Goal: Task Accomplishment & Management: Use online tool/utility

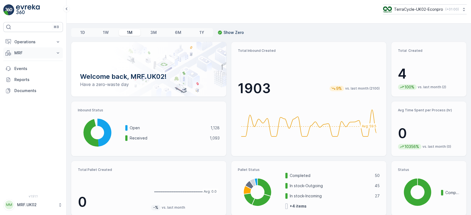
click at [41, 53] on p "MRF" at bounding box center [33, 53] width 38 height 6
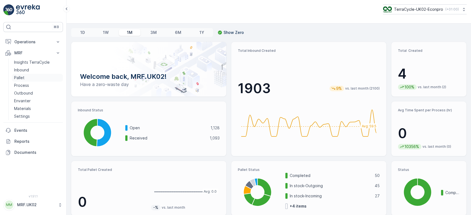
click at [24, 76] on link "Pallet" at bounding box center [37, 78] width 51 height 8
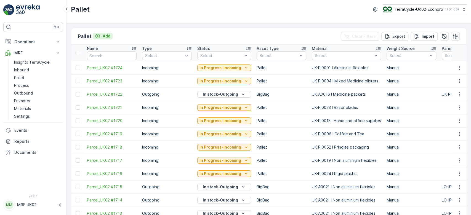
click at [108, 35] on p "Add" at bounding box center [107, 36] width 8 height 6
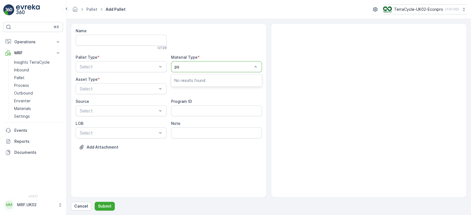
type input "ps"
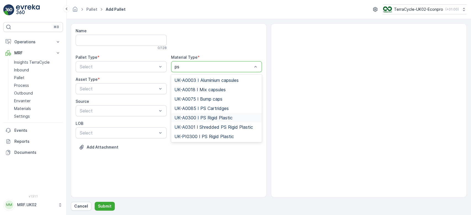
click at [218, 118] on span "UK-A0300 I PS Rigid Plastic" at bounding box center [204, 117] width 58 height 5
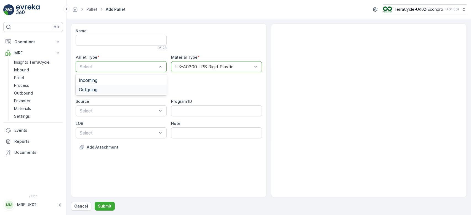
click at [106, 89] on div "Outgoing" at bounding box center [121, 89] width 85 height 5
click at [92, 129] on span "BigBag" at bounding box center [86, 130] width 14 height 5
click at [104, 206] on p "Submit" at bounding box center [105, 207] width 14 height 6
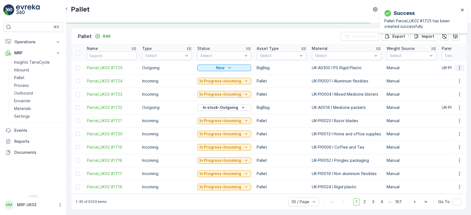
click at [462, 67] on button "button" at bounding box center [460, 68] width 10 height 7
click at [452, 104] on div "Print QR" at bounding box center [453, 107] width 36 height 8
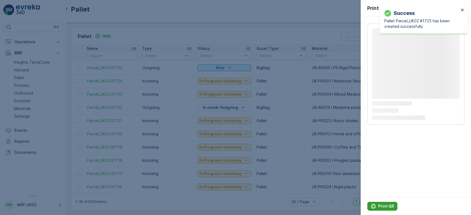
click at [386, 207] on p "Print QR" at bounding box center [387, 207] width 16 height 6
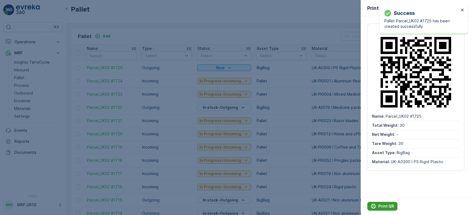
click at [383, 207] on p "Print QR" at bounding box center [387, 207] width 16 height 6
click at [150, 34] on div at bounding box center [235, 107] width 471 height 215
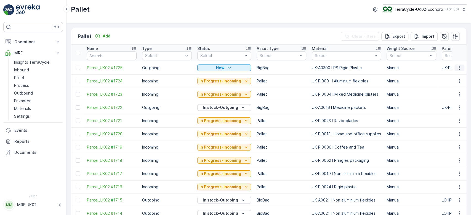
click at [459, 68] on icon "button" at bounding box center [460, 68] width 6 height 6
click at [447, 107] on span "Print QR" at bounding box center [444, 107] width 15 height 6
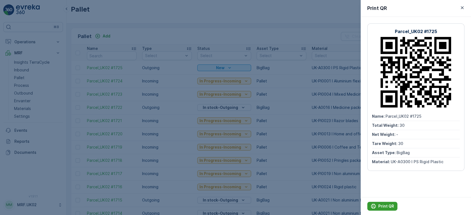
click at [385, 207] on p "Print QR" at bounding box center [387, 207] width 16 height 6
click at [270, 36] on div at bounding box center [235, 107] width 471 height 215
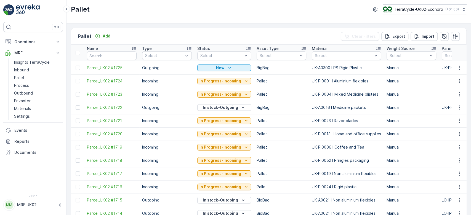
click at [251, 33] on div "Pallet Add Clear Filters Export Import" at bounding box center [269, 36] width 396 height 17
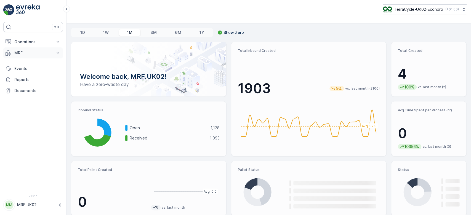
click at [30, 51] on p "MRF" at bounding box center [33, 53] width 38 height 6
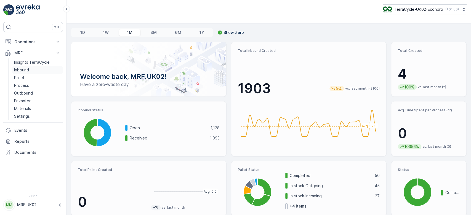
click at [31, 71] on link "Inbound" at bounding box center [37, 70] width 51 height 8
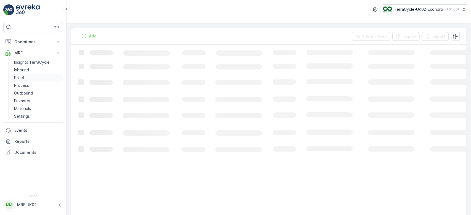
click at [31, 80] on link "Pallet" at bounding box center [37, 78] width 51 height 8
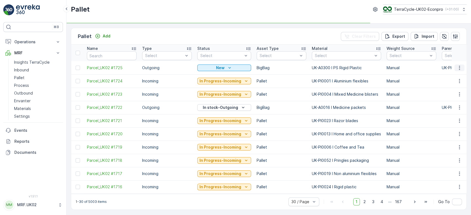
click at [460, 67] on icon "button" at bounding box center [460, 68] width 6 height 6
click at [318, 36] on div "Pallet Add Clear Filters Export Import" at bounding box center [269, 36] width 396 height 17
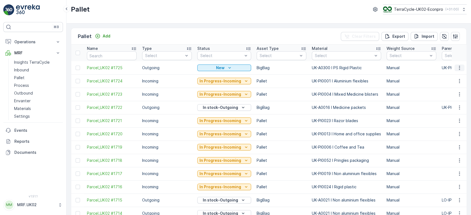
click at [459, 67] on icon "button" at bounding box center [459, 68] width 1 height 4
click at [455, 104] on div "Print QR" at bounding box center [453, 107] width 36 height 8
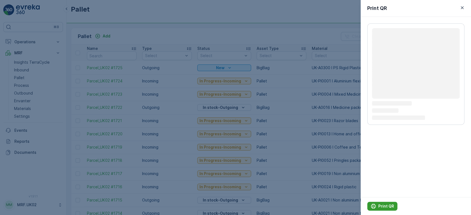
click at [384, 207] on p "Print QR" at bounding box center [387, 207] width 16 height 6
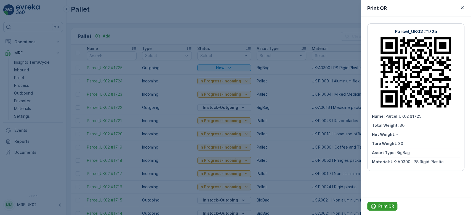
click at [384, 207] on p "Print QR" at bounding box center [387, 207] width 16 height 6
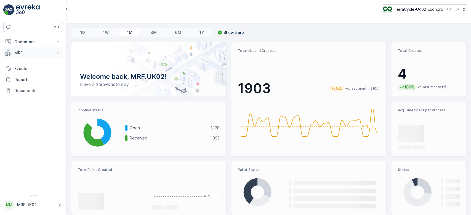
click at [46, 54] on p "MRF" at bounding box center [33, 53] width 38 height 6
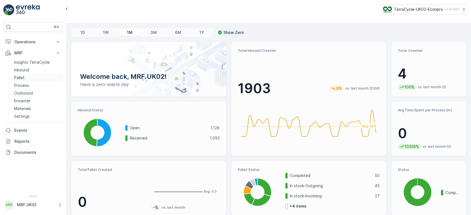
click at [29, 77] on link "Pallet" at bounding box center [37, 78] width 51 height 8
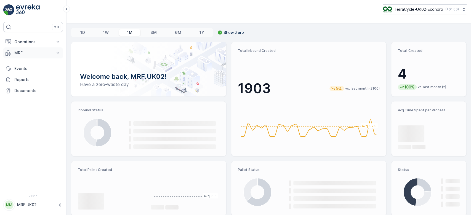
click at [29, 57] on button "MRF" at bounding box center [33, 53] width 60 height 11
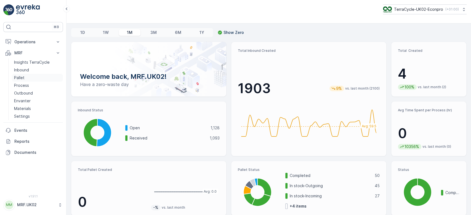
click at [33, 79] on link "Pallet" at bounding box center [37, 78] width 51 height 8
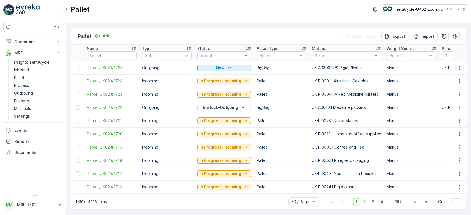
click at [457, 66] on icon "button" at bounding box center [460, 68] width 6 height 6
click at [451, 107] on span "Print QR" at bounding box center [444, 107] width 15 height 6
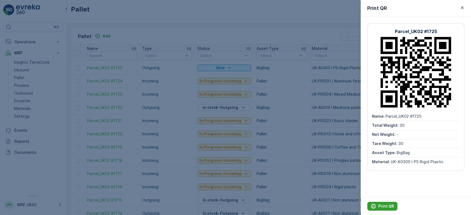
click at [380, 207] on p "Print QR" at bounding box center [387, 207] width 16 height 6
click at [207, 36] on div at bounding box center [235, 107] width 471 height 215
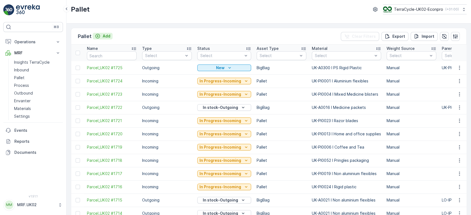
click at [106, 36] on p "Add" at bounding box center [107, 36] width 8 height 6
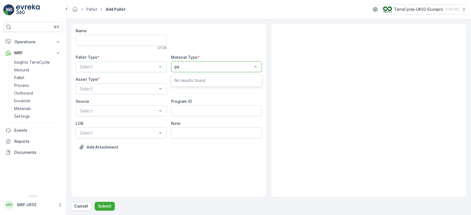
type input "ps r"
click at [214, 78] on span "UK-A0300 I PS Rigid Plastic" at bounding box center [204, 80] width 58 height 5
click at [137, 90] on div "Outgoing" at bounding box center [121, 89] width 85 height 5
click at [118, 129] on div "BigBag" at bounding box center [121, 130] width 85 height 5
click at [108, 207] on p "Submit" at bounding box center [105, 207] width 14 height 6
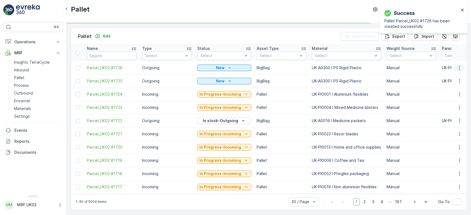
click at [460, 65] on icon "button" at bounding box center [460, 68] width 6 height 6
click at [457, 105] on div "Print QR" at bounding box center [453, 107] width 36 height 8
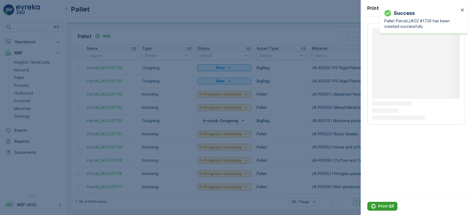
click at [390, 202] on button "Print QR" at bounding box center [383, 206] width 30 height 9
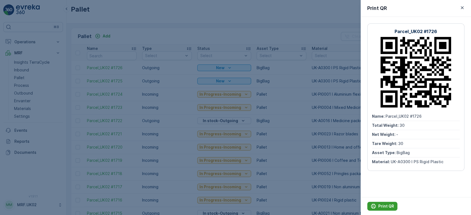
click at [383, 205] on p "Print QR" at bounding box center [387, 207] width 16 height 6
click at [234, 31] on div at bounding box center [235, 107] width 471 height 215
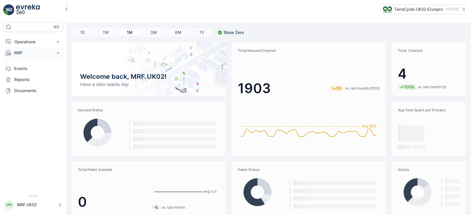
click at [36, 54] on p "MRF" at bounding box center [33, 53] width 38 height 6
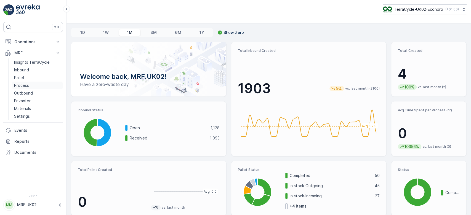
click at [28, 84] on p "Process" at bounding box center [21, 86] width 15 height 6
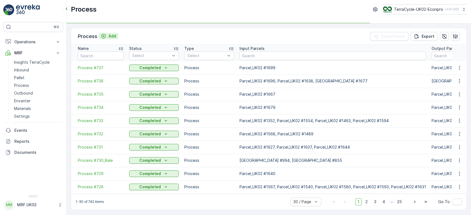
click at [113, 37] on p "Add" at bounding box center [113, 36] width 8 height 6
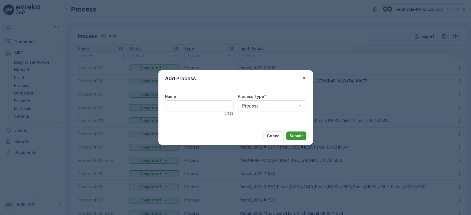
click at [294, 138] on p "Submit" at bounding box center [297, 136] width 14 height 6
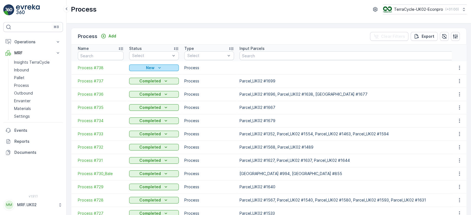
click at [164, 70] on div "New" at bounding box center [153, 68] width 45 height 6
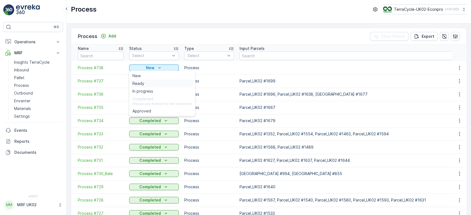
click at [152, 83] on div "Ready" at bounding box center [162, 84] width 64 height 8
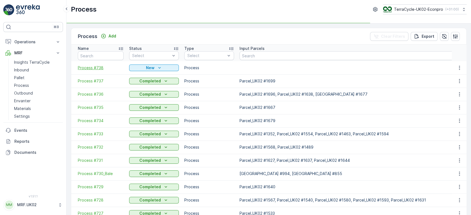
click at [98, 67] on span "Process #738" at bounding box center [101, 68] width 46 height 6
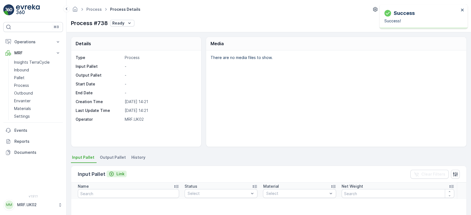
click at [117, 174] on p "Link" at bounding box center [121, 175] width 8 height 6
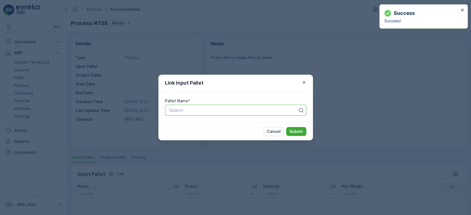
click at [191, 109] on div at bounding box center [234, 110] width 130 height 5
type input "1694"
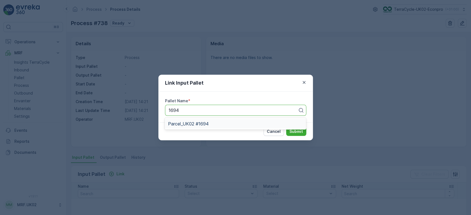
click at [201, 122] on span "Parcel_UK02 #1694" at bounding box center [188, 124] width 41 height 5
click at [297, 133] on p "Submit" at bounding box center [297, 132] width 14 height 6
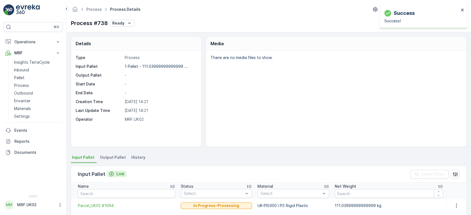
click at [120, 173] on p "Link" at bounding box center [121, 175] width 8 height 6
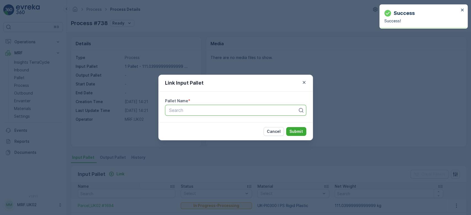
click at [188, 111] on div at bounding box center [234, 110] width 130 height 5
type input "1678"
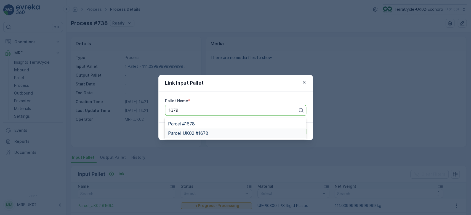
click at [216, 132] on div "Parcel_UK02 #1678" at bounding box center [235, 133] width 135 height 5
click at [301, 131] on p "Submit" at bounding box center [297, 132] width 14 height 6
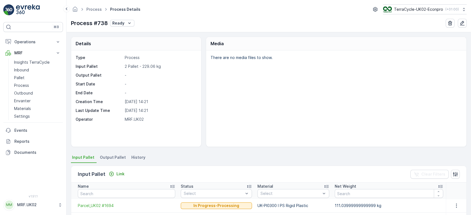
click at [110, 155] on span "Output Pallet" at bounding box center [113, 158] width 26 height 6
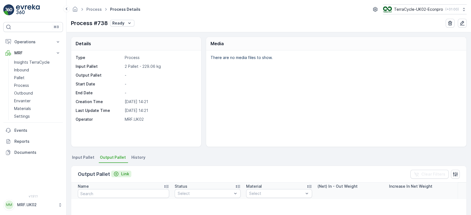
click at [123, 174] on p "Link" at bounding box center [125, 175] width 8 height 6
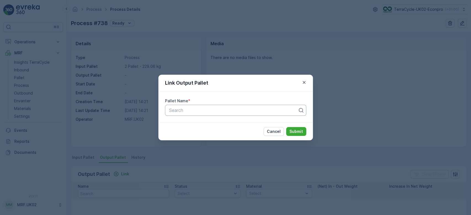
click at [201, 111] on div at bounding box center [234, 110] width 130 height 5
type input "1725"
click at [208, 133] on span "Parcel_UK02 #1725" at bounding box center [188, 133] width 40 height 5
click at [298, 131] on p "Submit" at bounding box center [297, 132] width 14 height 6
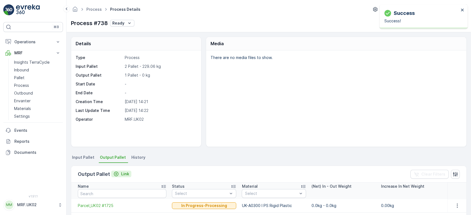
click at [125, 173] on p "Link" at bounding box center [125, 175] width 8 height 6
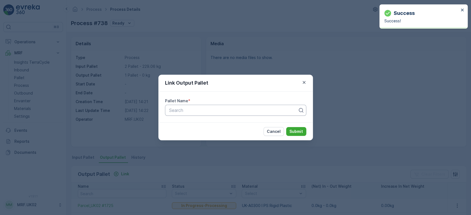
click at [188, 112] on div at bounding box center [234, 110] width 130 height 5
type input "1726"
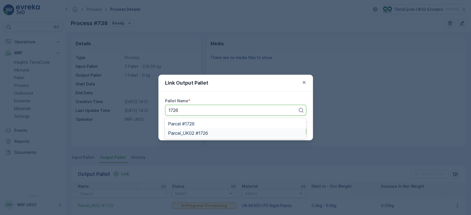
click at [204, 133] on span "Parcel_UK02 #1726" at bounding box center [188, 133] width 40 height 5
click at [293, 133] on p "Submit" at bounding box center [297, 132] width 14 height 6
